Goal: Find specific page/section: Find specific page/section

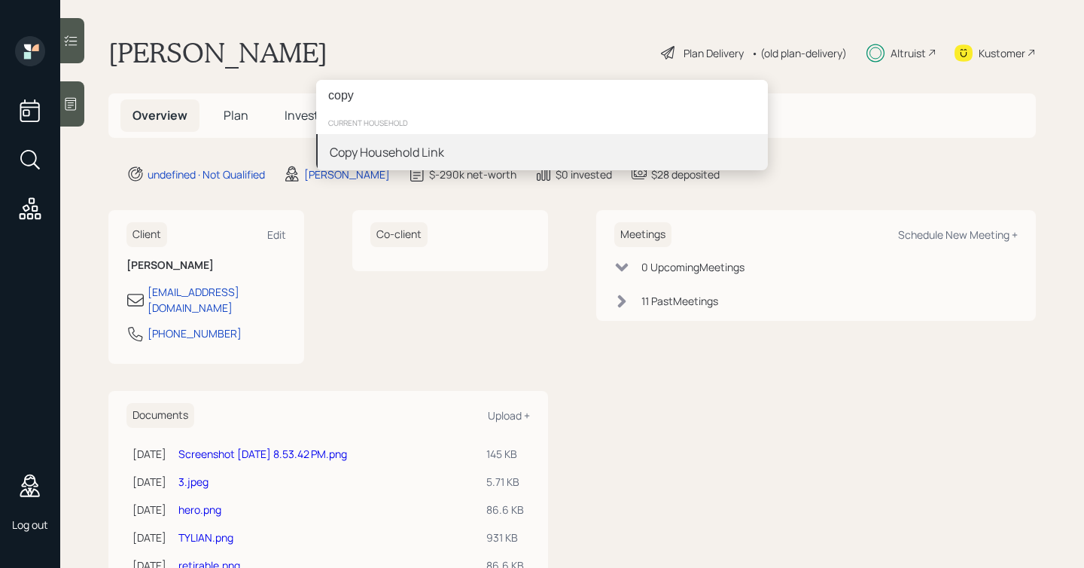
type input "copy"
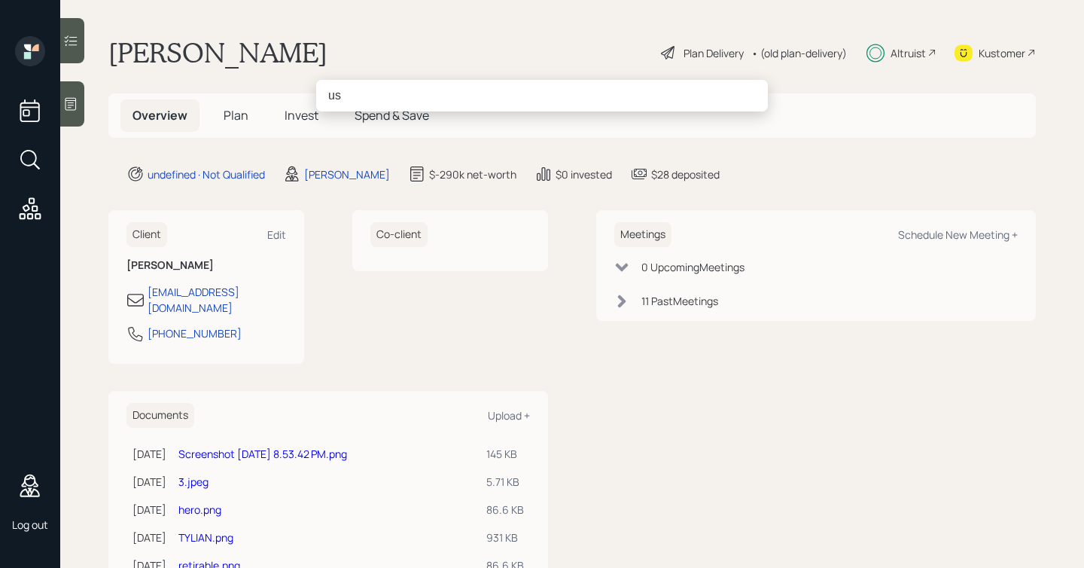
type input "u"
